Goal: Information Seeking & Learning: Find specific fact

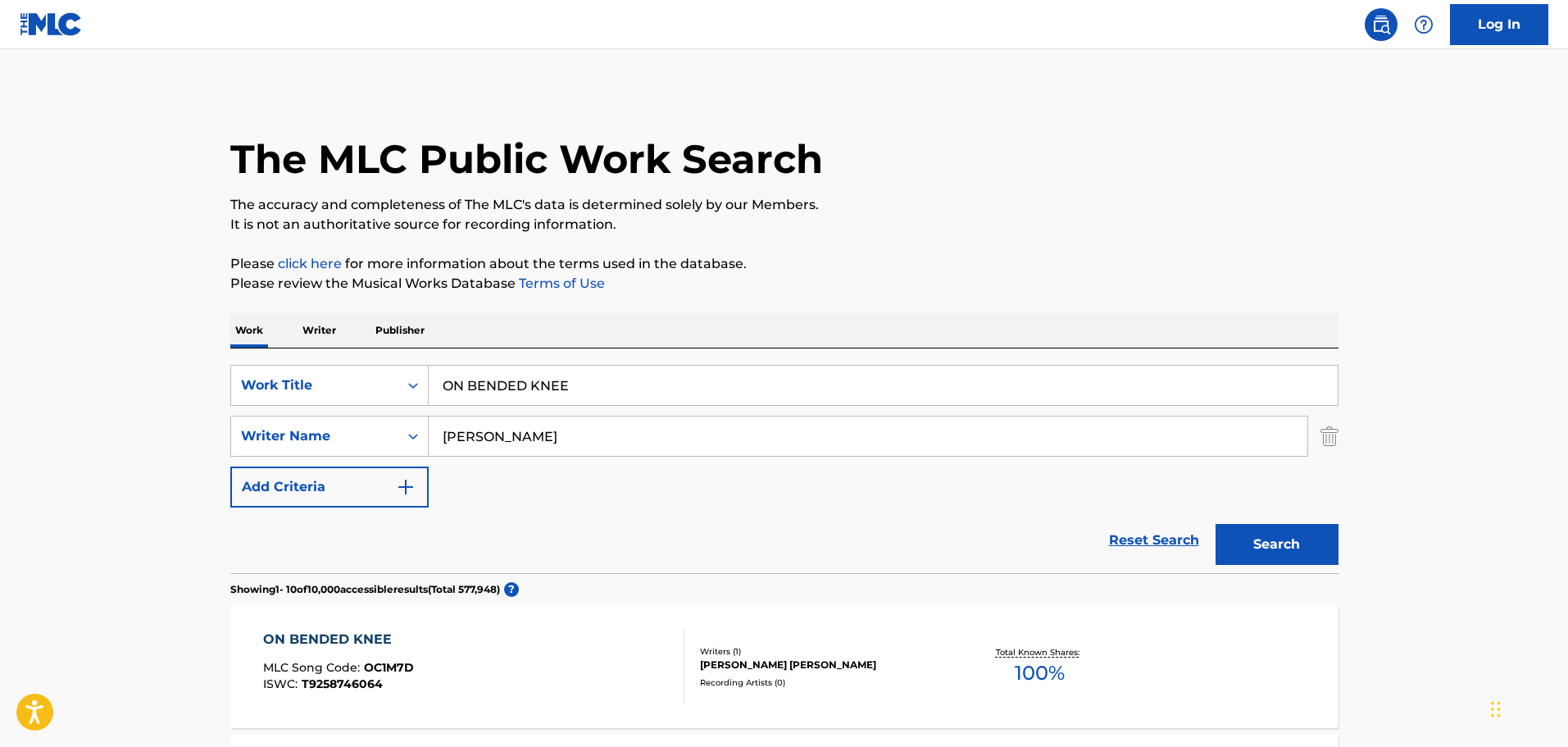
type input "[PERSON_NAME]"
click at [1265, 516] on div "Search" at bounding box center [1273, 540] width 131 height 65
click at [1264, 532] on button "Search" at bounding box center [1278, 544] width 123 height 41
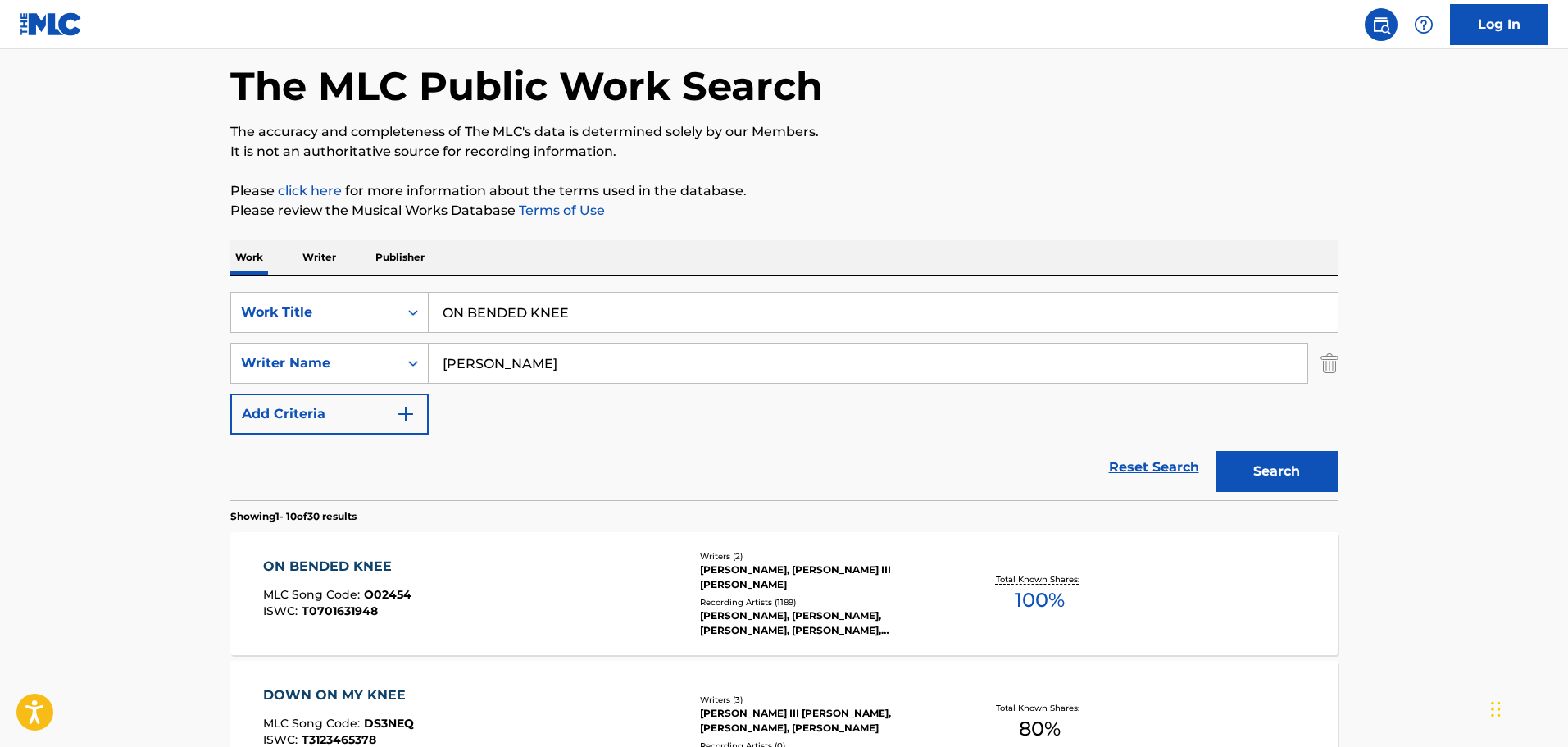
scroll to position [164, 0]
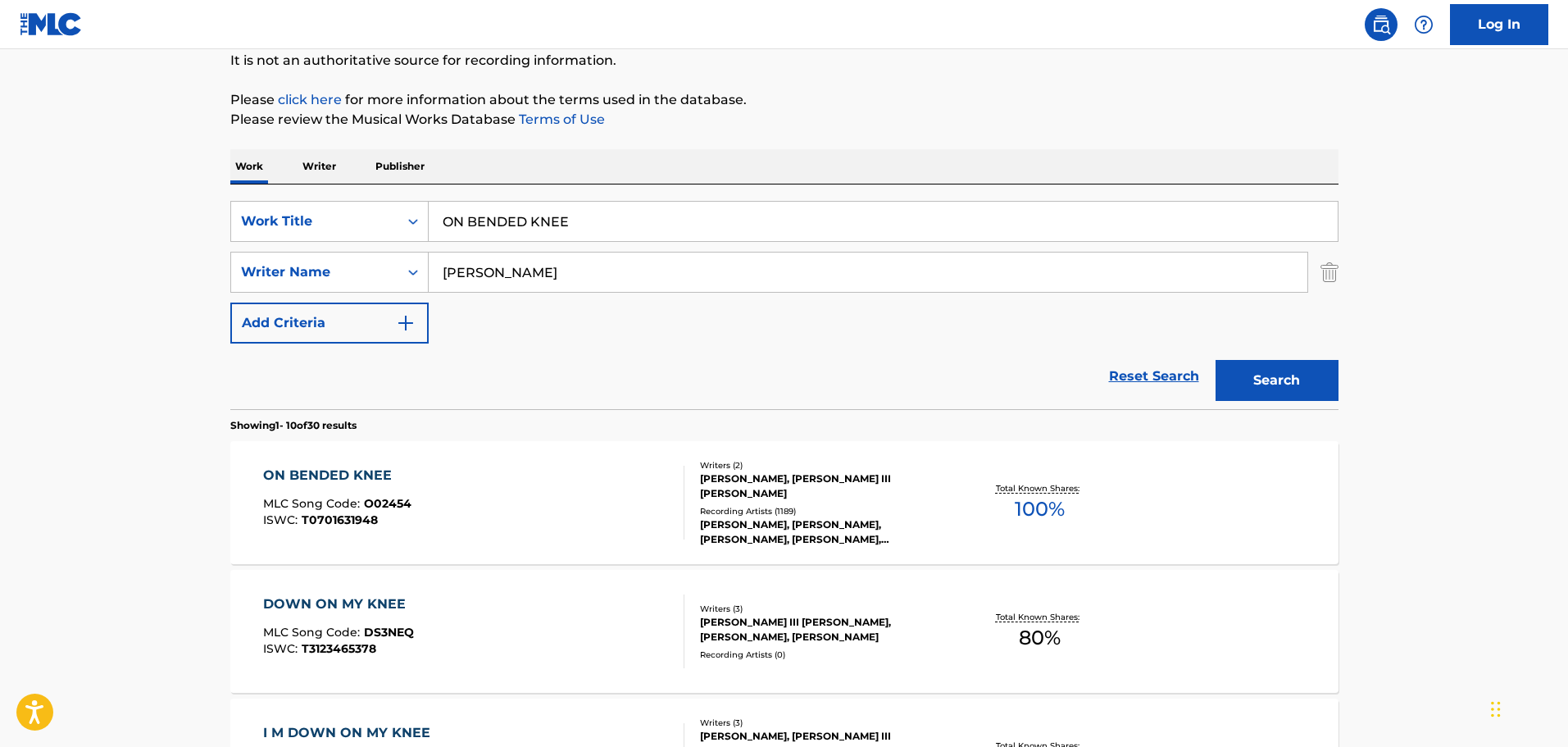
click at [806, 505] on div "Recording Artists ( 1189 )" at bounding box center [824, 511] width 247 height 13
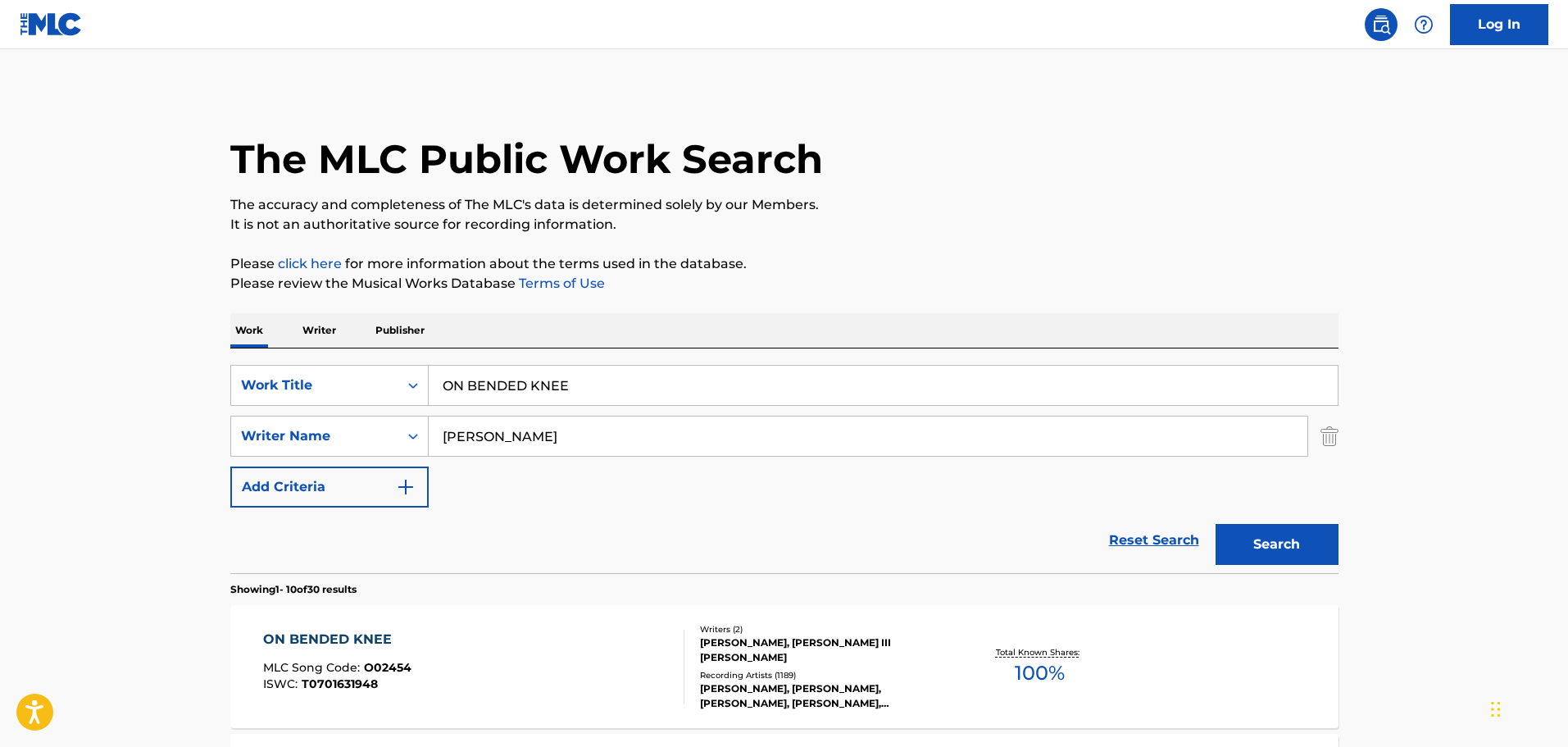
scroll to position [164, 0]
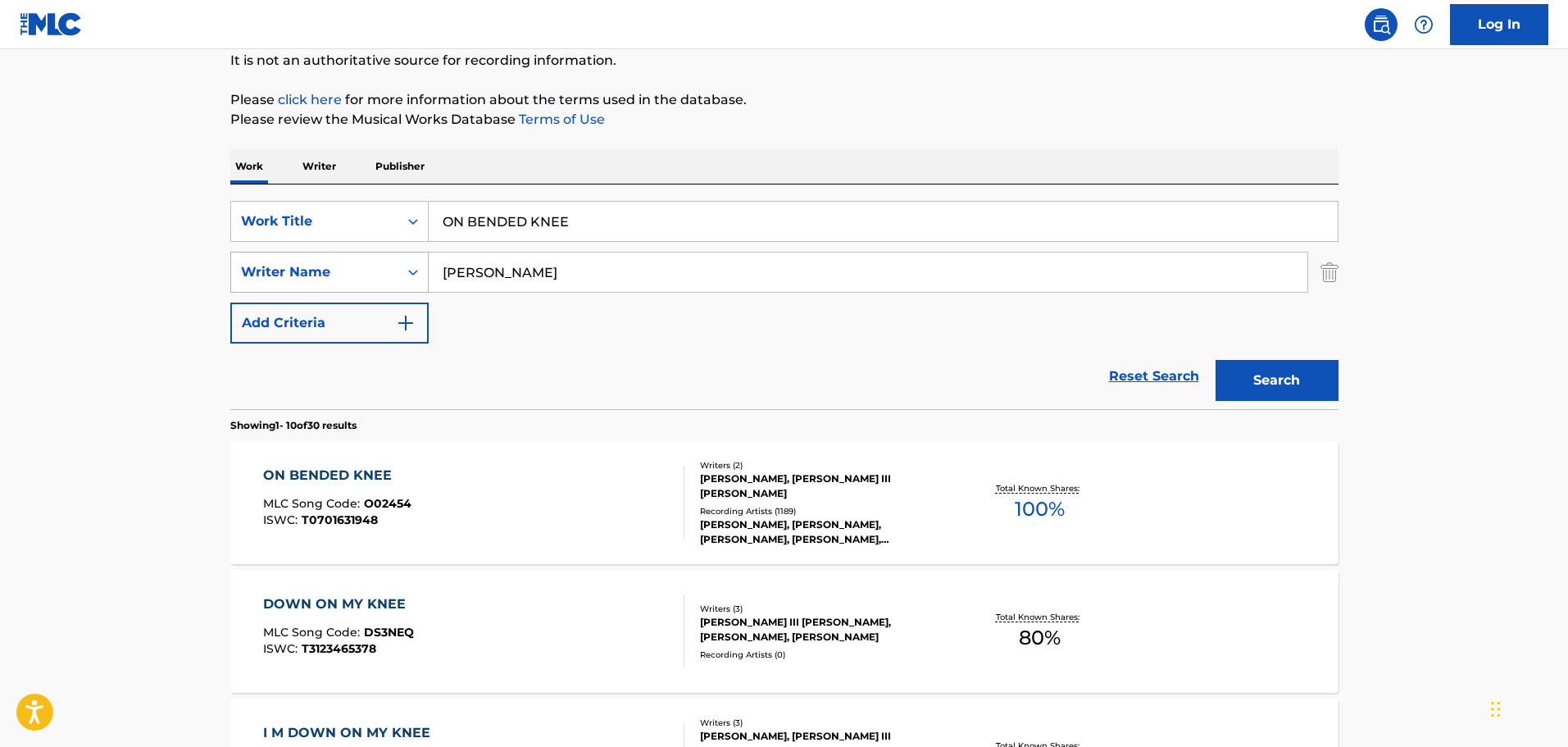
drag, startPoint x: 541, startPoint y: 278, endPoint x: 391, endPoint y: 283, distance: 150.1
click at [391, 281] on div "SearchWithCriteria2bf6ae57-0474-4e89-a46b-3c552b9a210b Writer Name [PERSON_NAME]" at bounding box center [784, 273] width 1108 height 41
click at [509, 220] on input "ON BENDED KNEE" at bounding box center [884, 222] width 910 height 39
click at [509, 222] on input "ON BENDED KNEE" at bounding box center [884, 222] width 910 height 39
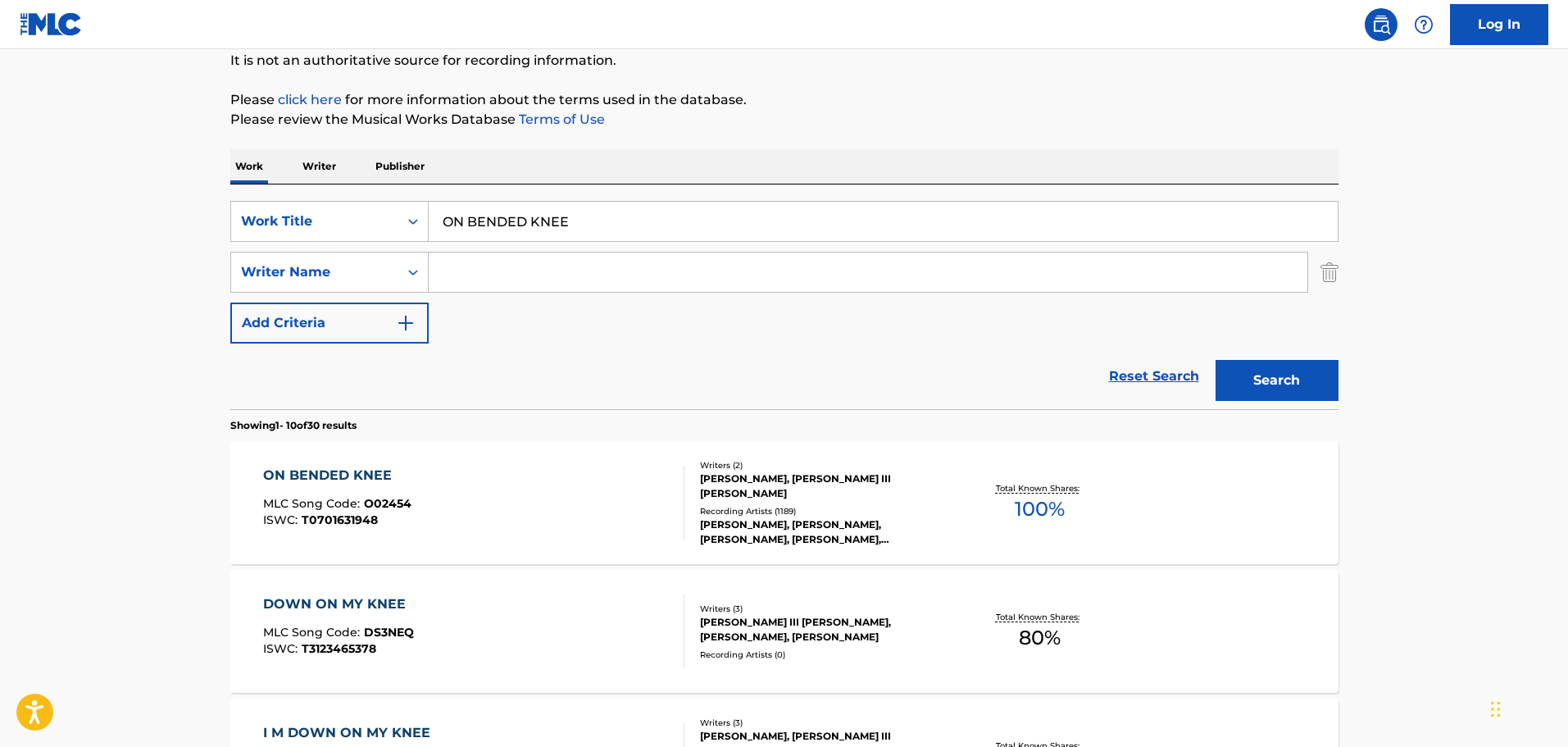
paste input "[PERSON_NAME]: Back at One"
drag, startPoint x: 551, startPoint y: 223, endPoint x: 328, endPoint y: 222, distance: 223.0
click at [333, 222] on div "SearchWithCriteria2488b0ba-483b-4481-8193-36b899b23652 Work Title [PERSON_NAME]…" at bounding box center [784, 222] width 1108 height 41
type input "Back at One"
click at [1261, 397] on button "Search" at bounding box center [1278, 381] width 123 height 41
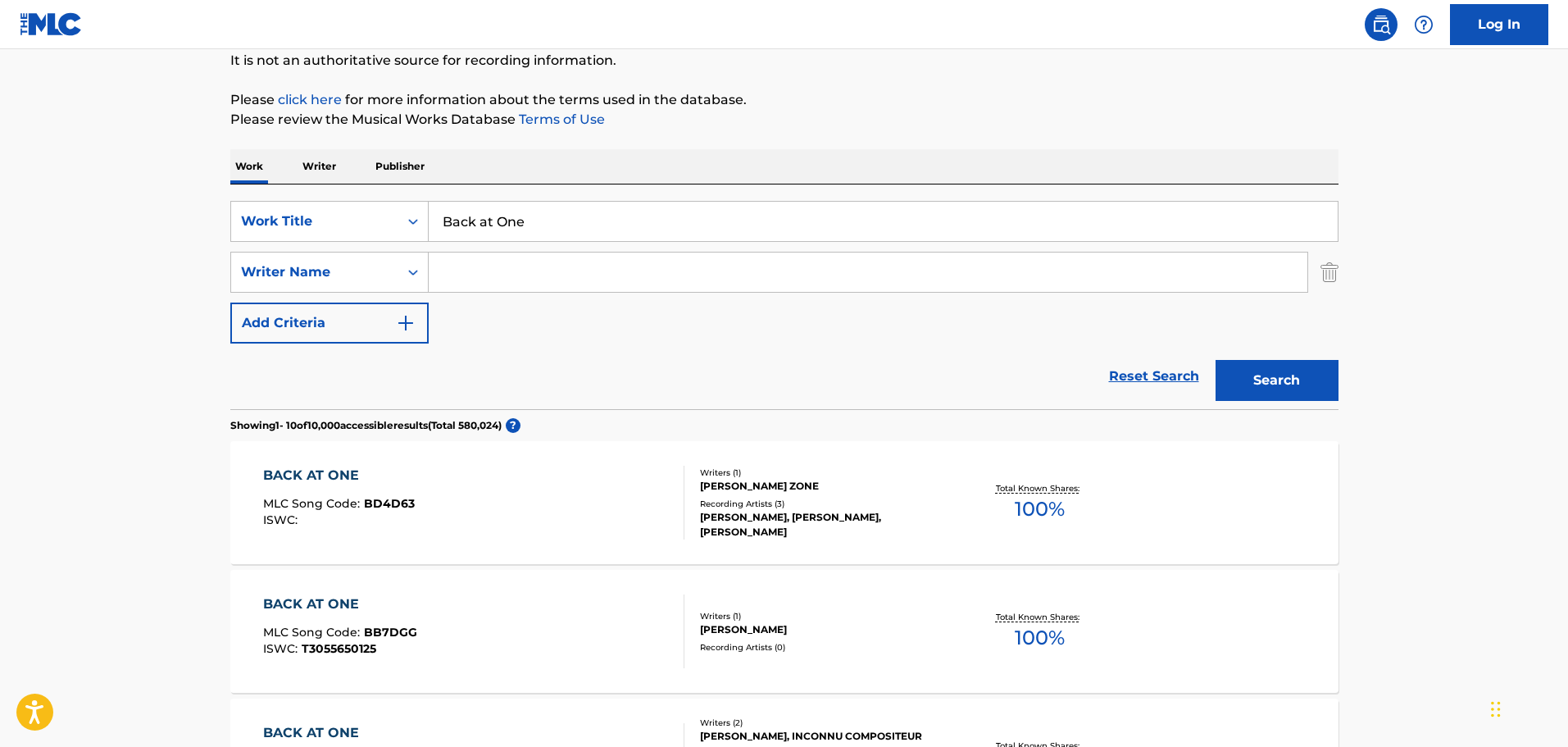
click at [495, 281] on input "Search Form" at bounding box center [868, 273] width 879 height 39
paste input "[PERSON_NAME]"
type input "[PERSON_NAME]"
drag, startPoint x: 1294, startPoint y: 425, endPoint x: 1282, endPoint y: 416, distance: 15.0
click at [1291, 425] on section "Showing 1 - 10 of 10,000 accessible results (Total 580,024 ) ?" at bounding box center [784, 421] width 1108 height 24
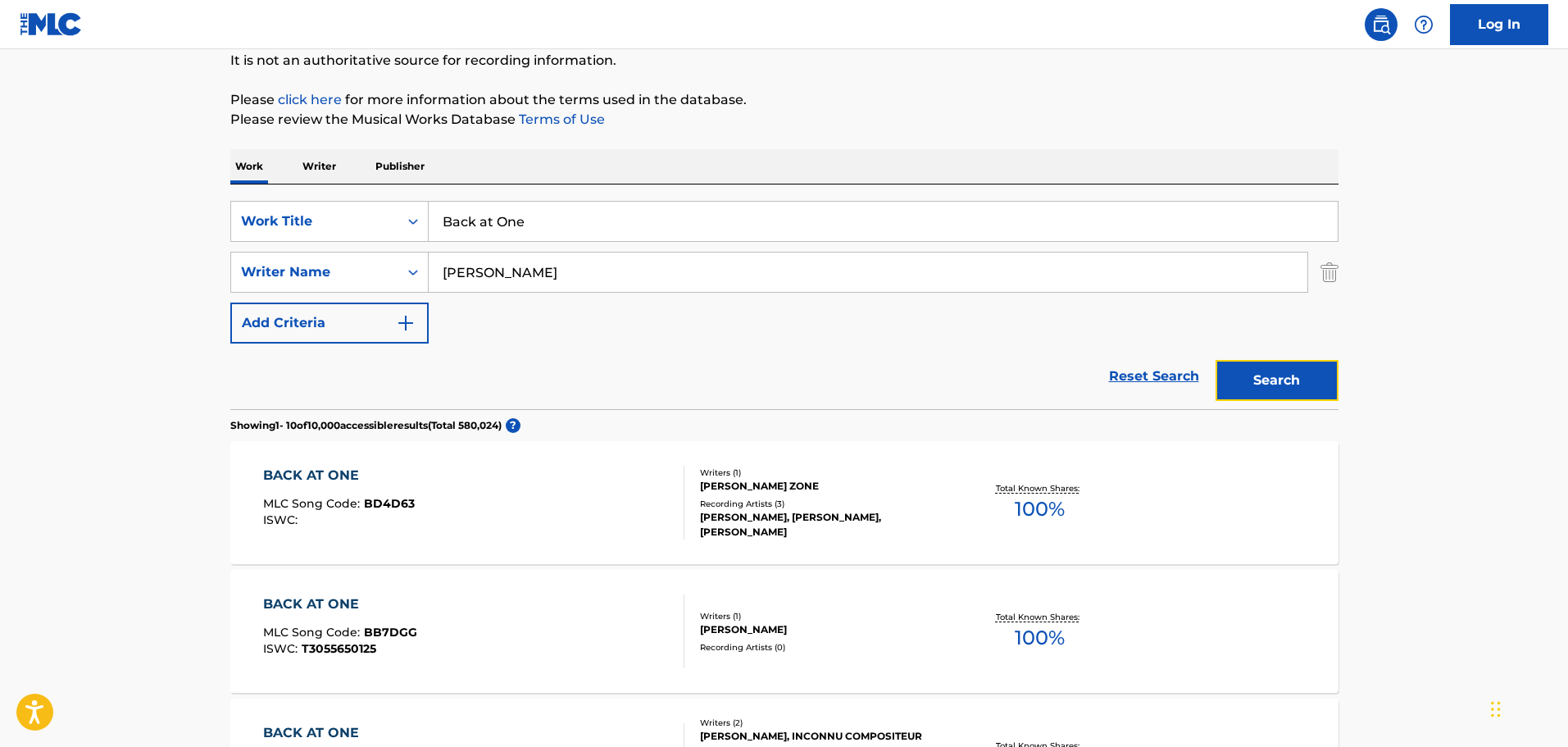
click at [1259, 390] on button "Search" at bounding box center [1278, 381] width 123 height 41
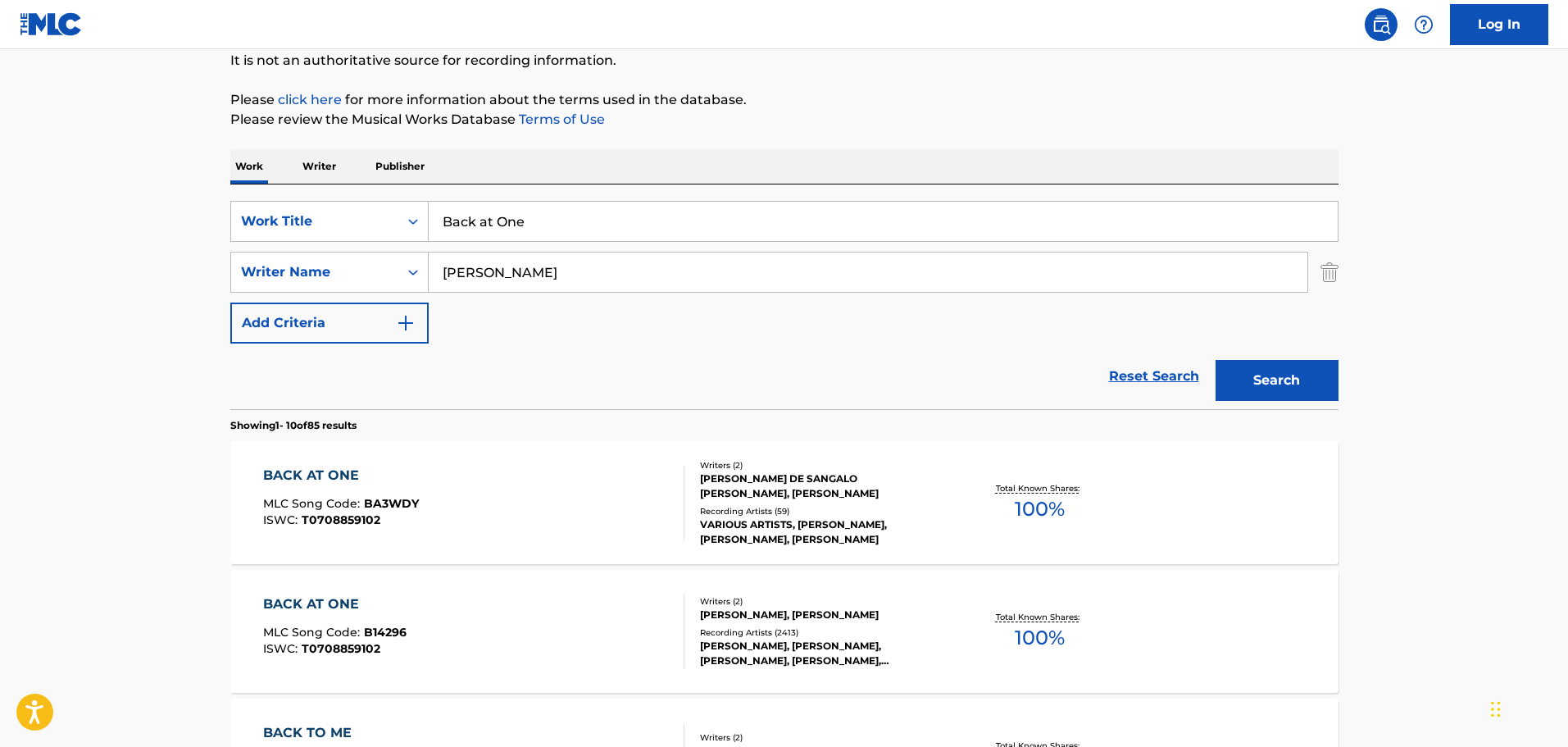
click at [813, 616] on div "[PERSON_NAME], [PERSON_NAME]" at bounding box center [824, 615] width 247 height 15
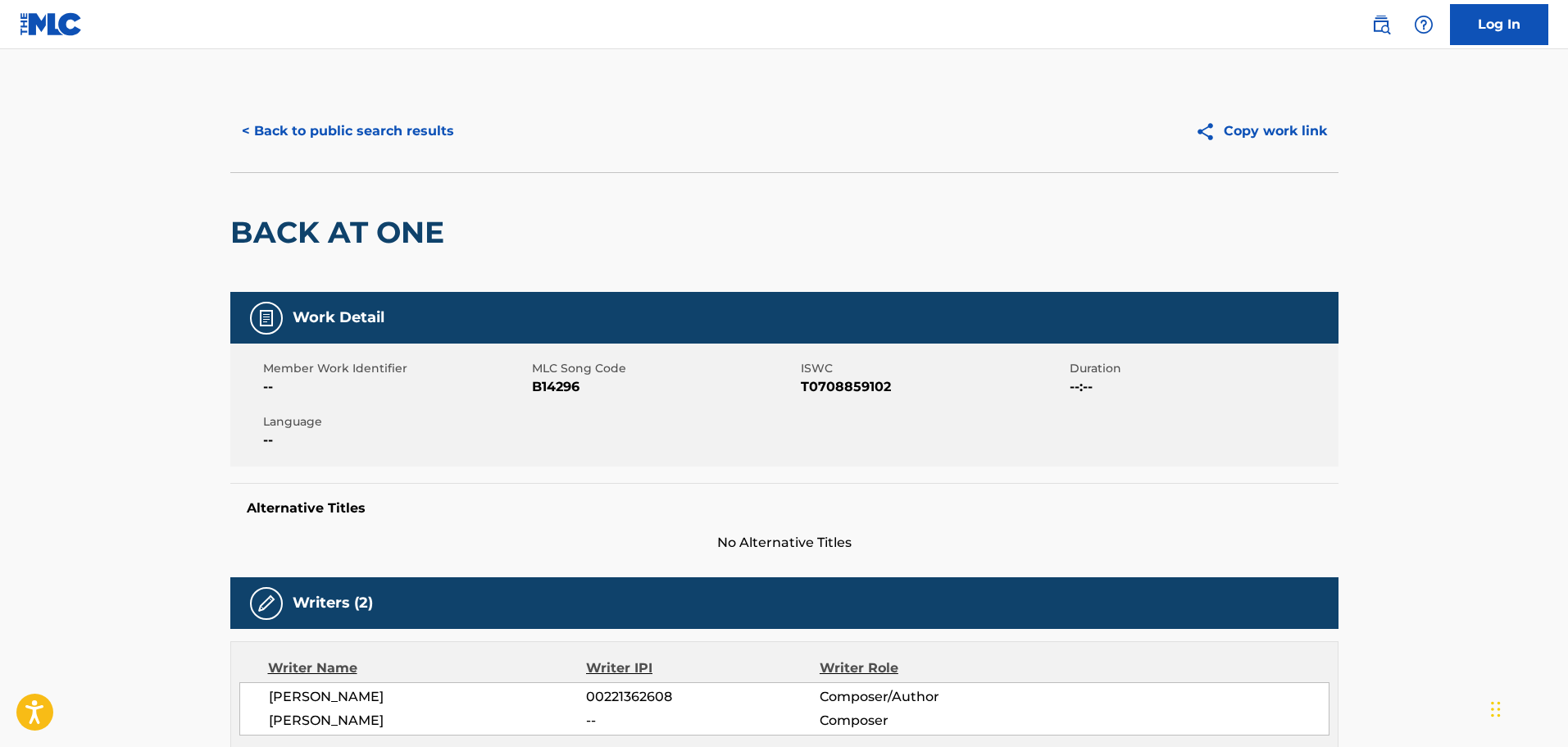
scroll to position [328, 0]
